Goal: Task Accomplishment & Management: Manage account settings

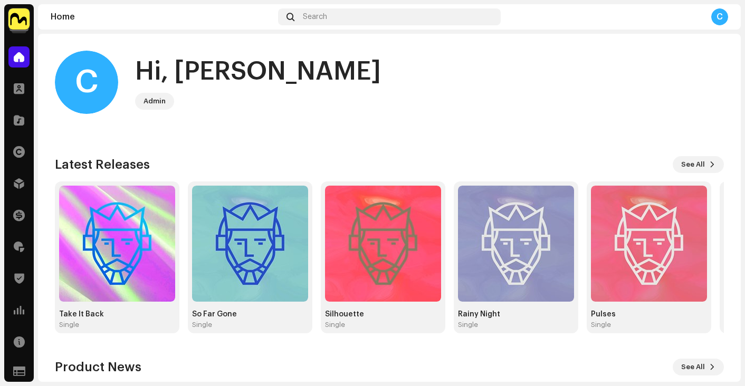
click at [21, 20] on img at bounding box center [18, 18] width 21 height 21
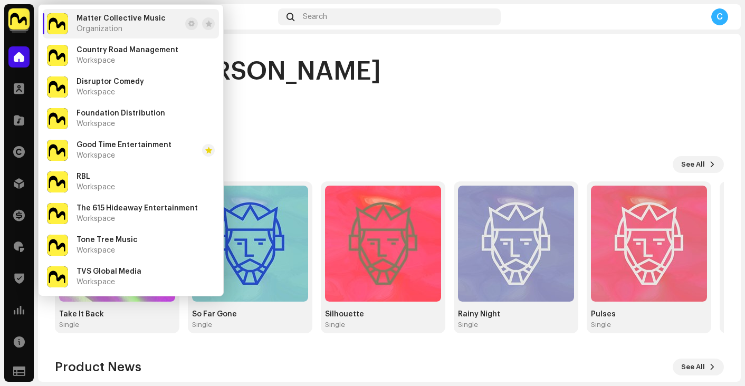
click at [116, 23] on div "Matter Collective Music Organization" at bounding box center [121, 23] width 89 height 19
click at [16, 183] on span at bounding box center [19, 183] width 11 height 8
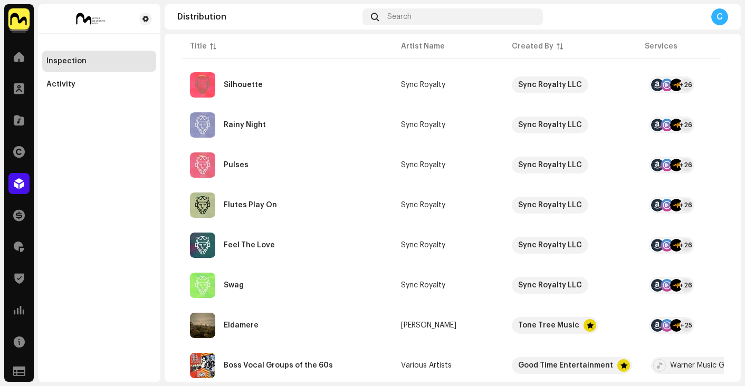
scroll to position [294, 0]
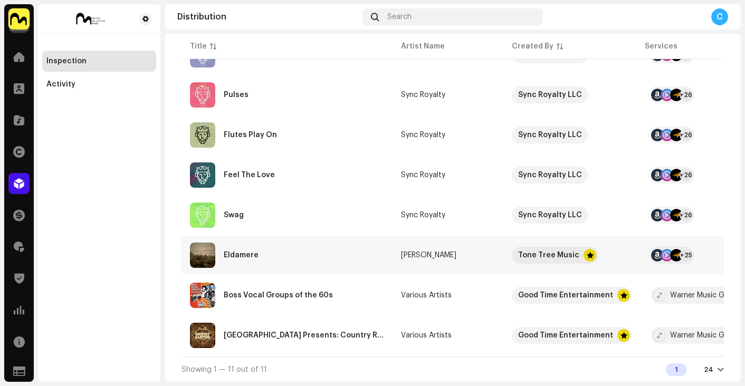
click at [331, 251] on div "Eldamere" at bounding box center [287, 255] width 194 height 25
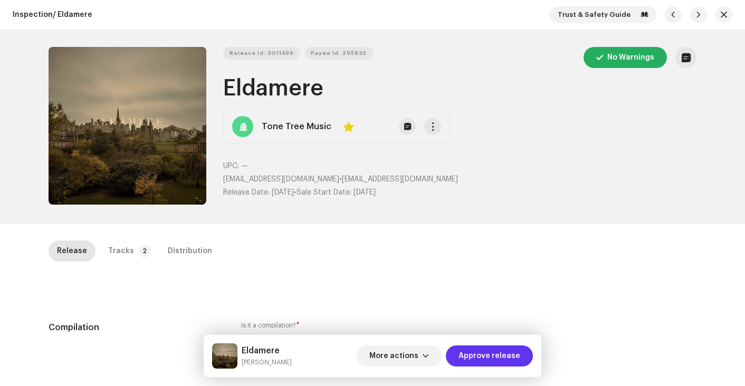
click at [510, 356] on span "Approve release" at bounding box center [490, 356] width 62 height 21
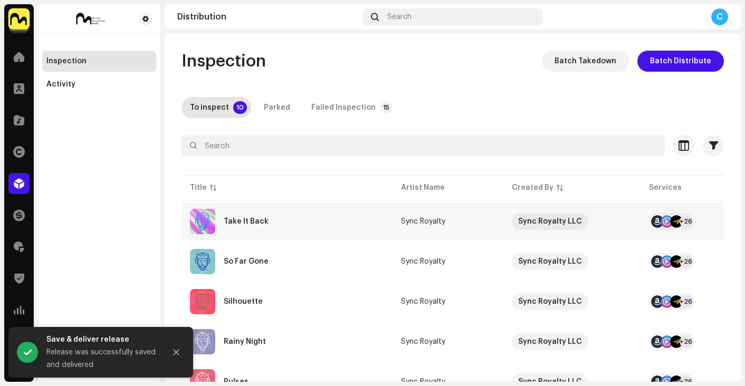
click at [359, 226] on div "Take It Back" at bounding box center [287, 221] width 194 height 25
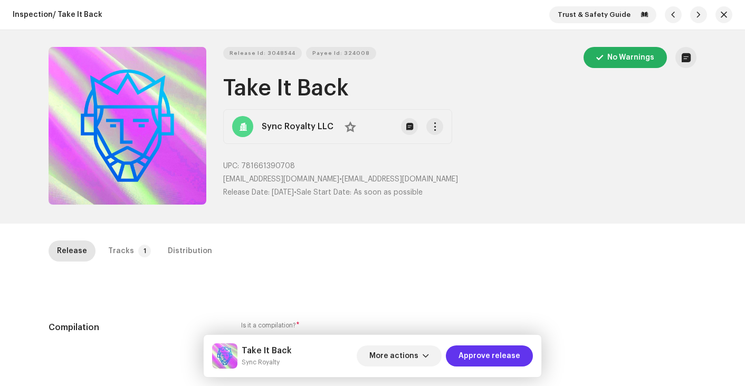
click at [502, 349] on span "Approve release" at bounding box center [490, 356] width 62 height 21
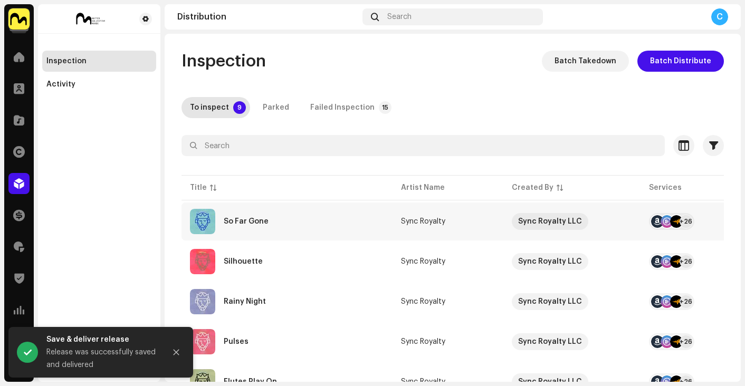
click at [280, 227] on div "So Far Gone" at bounding box center [287, 221] width 194 height 25
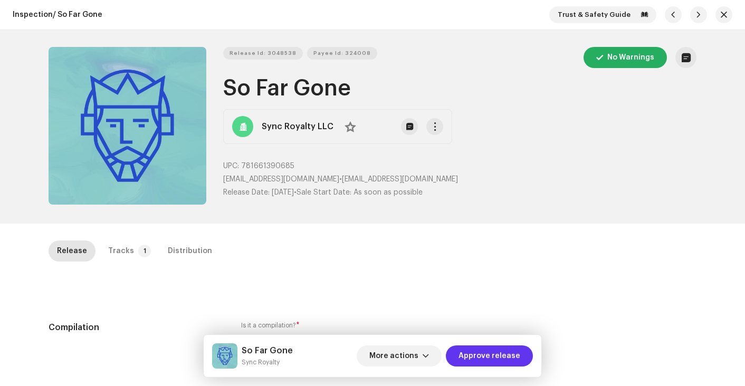
click at [511, 351] on span "Approve release" at bounding box center [490, 356] width 62 height 21
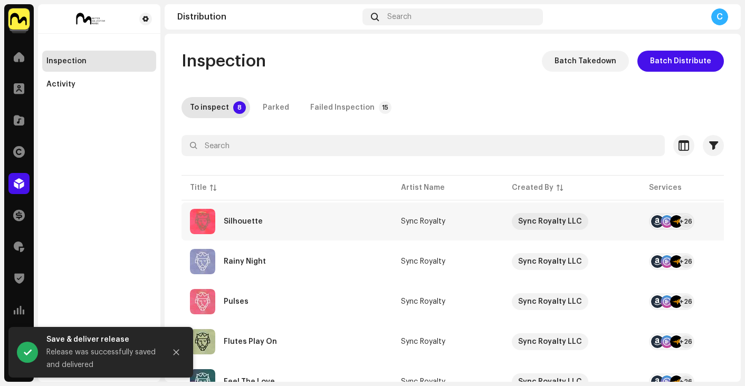
click at [301, 226] on div "Silhouette" at bounding box center [287, 221] width 194 height 25
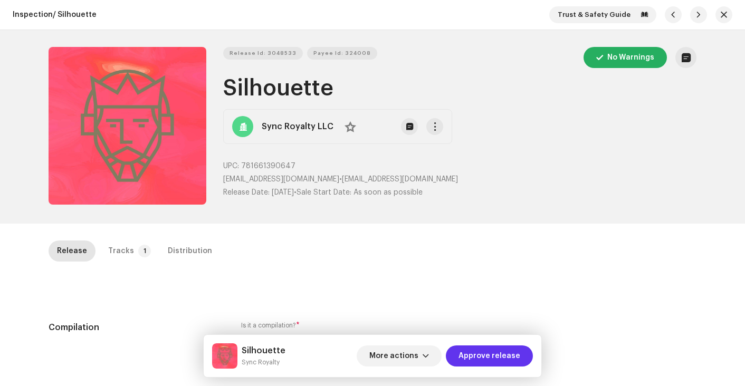
click at [501, 357] on span "Approve release" at bounding box center [490, 356] width 62 height 21
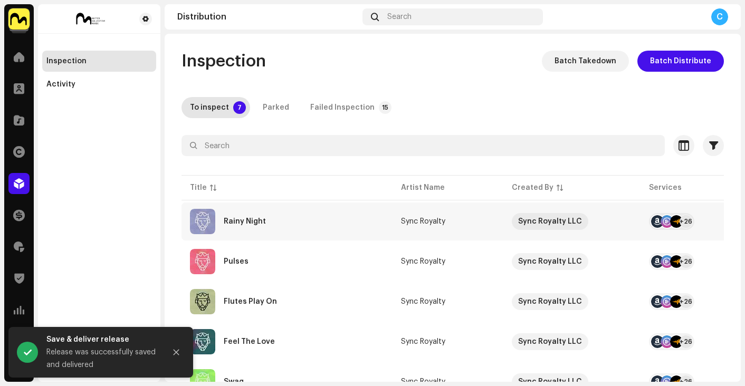
click at [332, 223] on div "Rainy Night" at bounding box center [287, 221] width 194 height 25
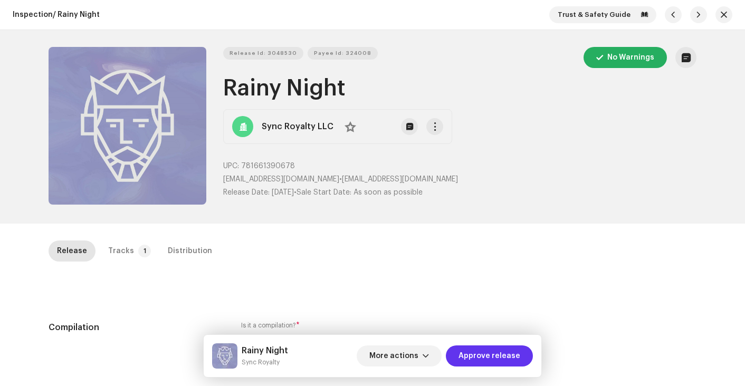
click at [504, 354] on span "Approve release" at bounding box center [490, 356] width 62 height 21
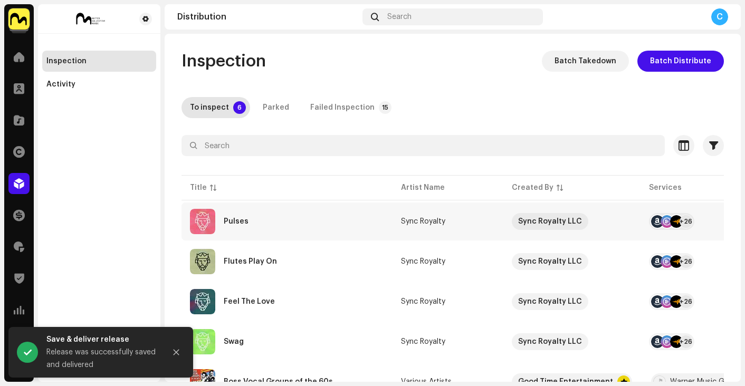
click at [341, 225] on div "Pulses" at bounding box center [287, 221] width 194 height 25
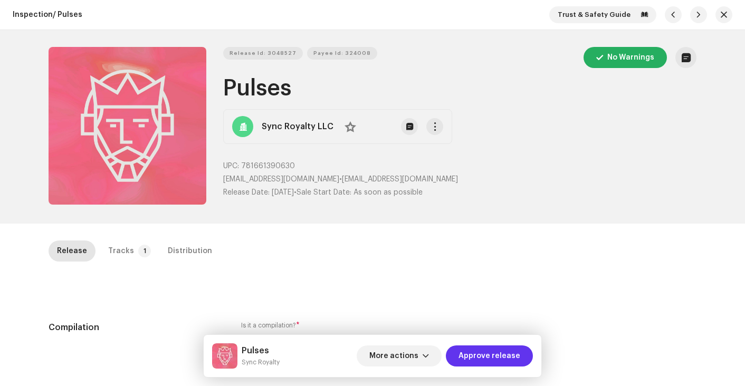
click at [495, 358] on span "Approve release" at bounding box center [490, 356] width 62 height 21
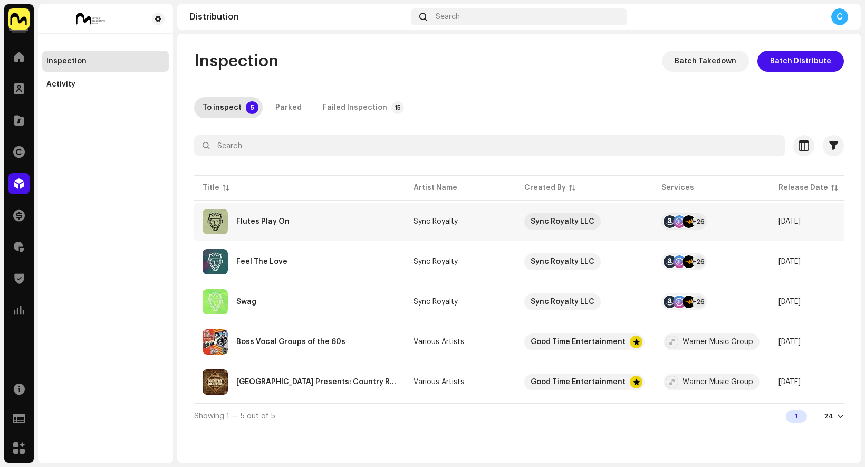
click at [349, 237] on td "Flutes Play On" at bounding box center [299, 222] width 211 height 38
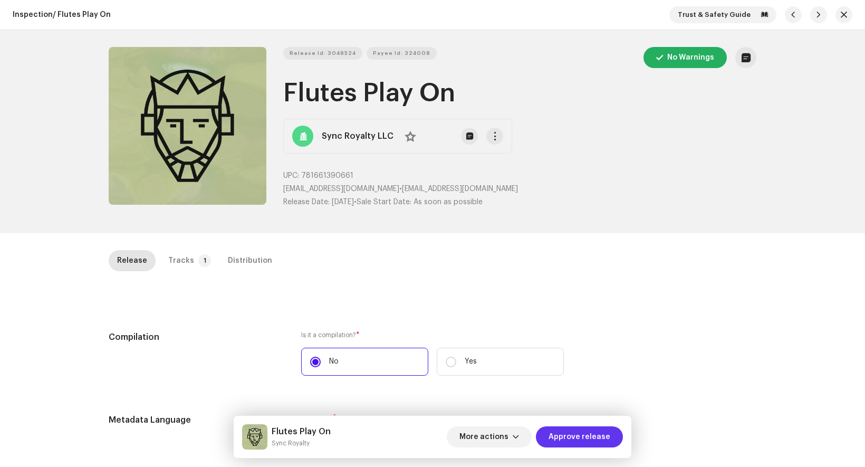
click at [598, 386] on span "Approve release" at bounding box center [580, 436] width 62 height 21
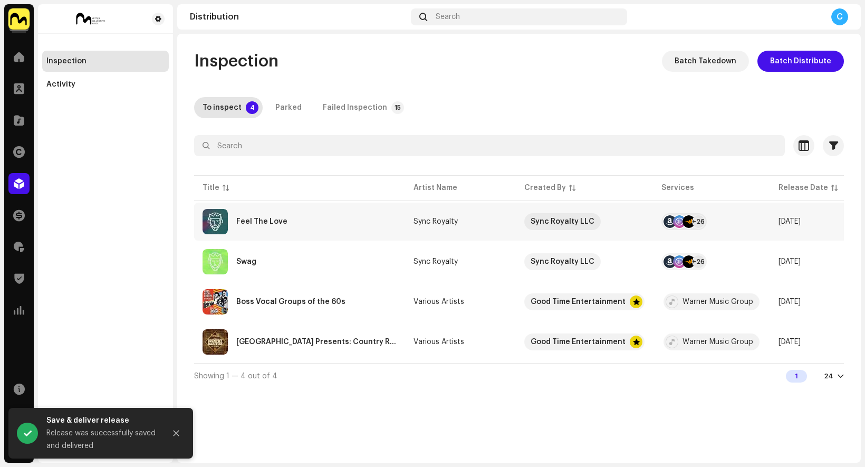
click at [348, 235] on td "Feel The Love" at bounding box center [299, 222] width 211 height 38
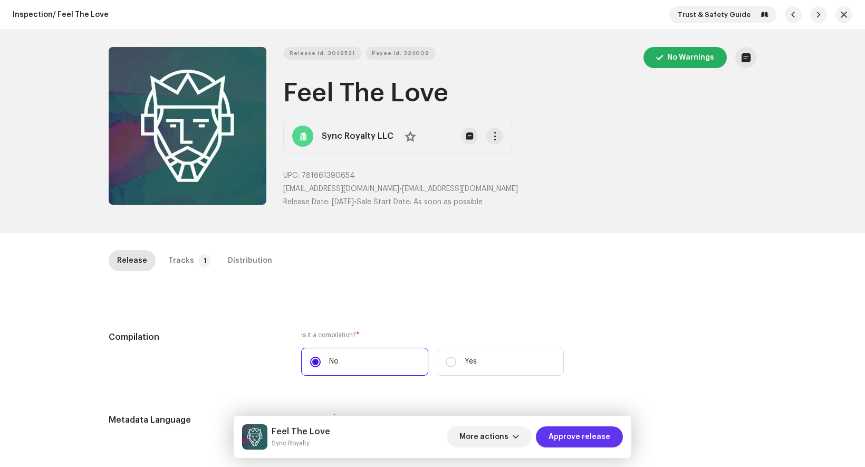
click at [588, 386] on span "Approve release" at bounding box center [580, 436] width 62 height 21
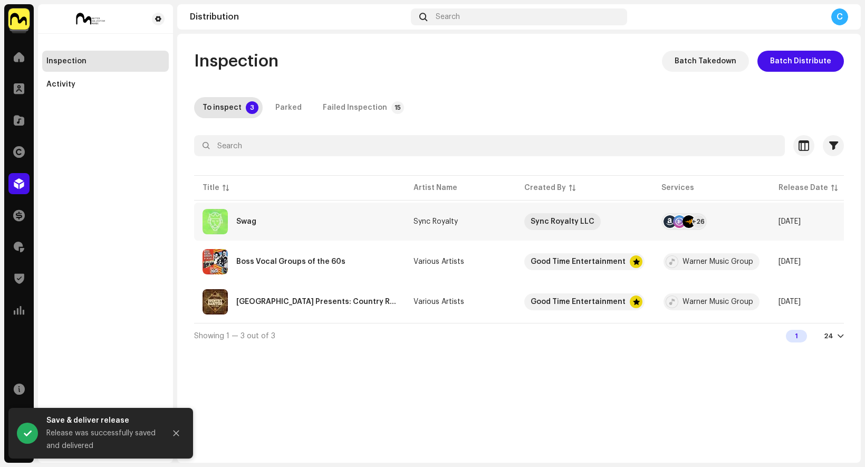
click at [386, 209] on div "Swag" at bounding box center [300, 221] width 194 height 25
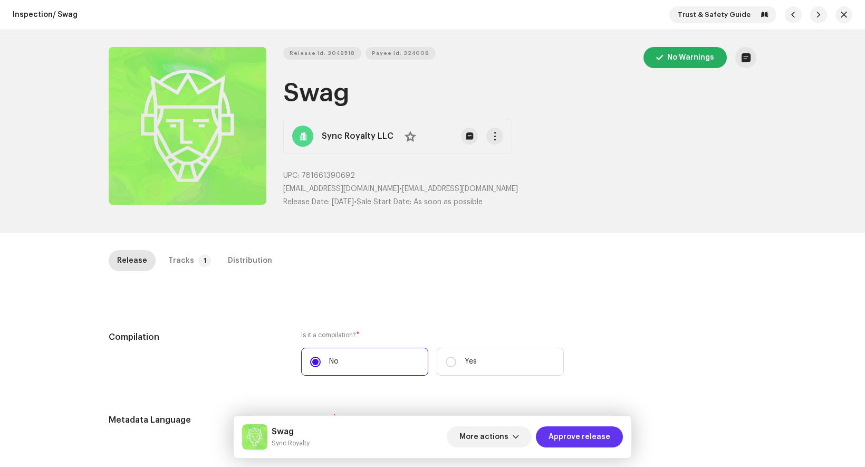
click at [581, 386] on span "Approve release" at bounding box center [580, 436] width 62 height 21
